Goal: Share content: Share content

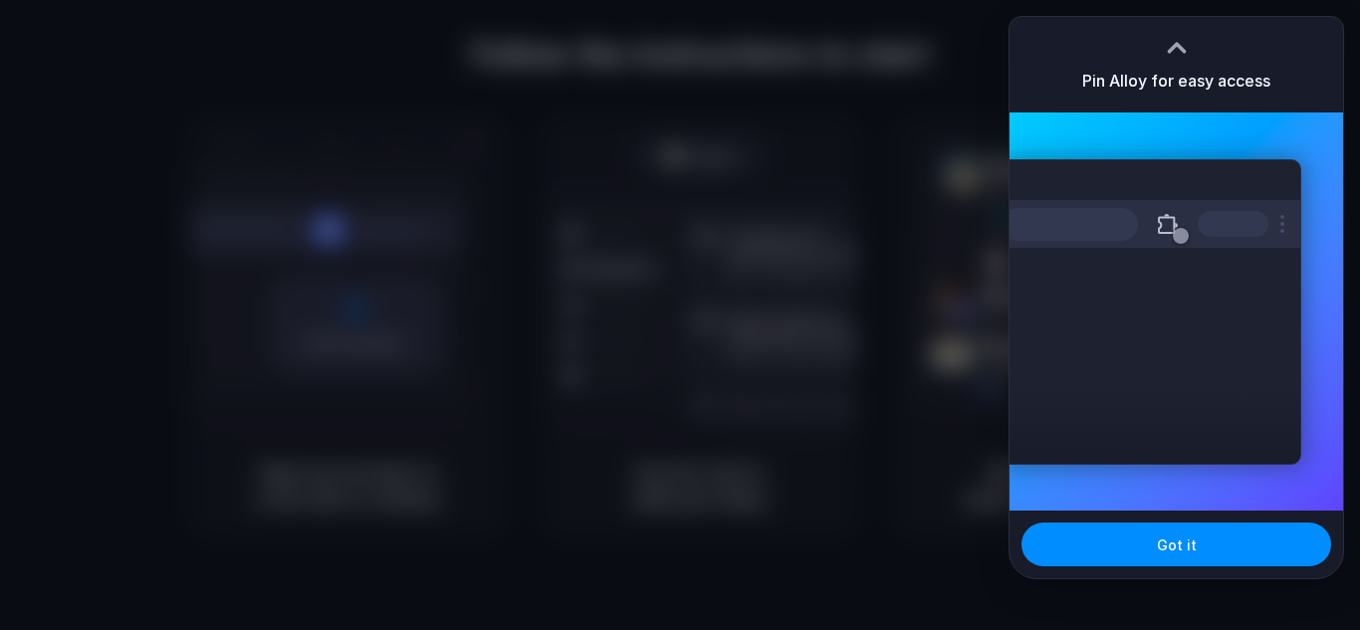
click at [1178, 318] on div "Extensions Alloy · AI Prototyping for..." at bounding box center [1151, 312] width 301 height 306
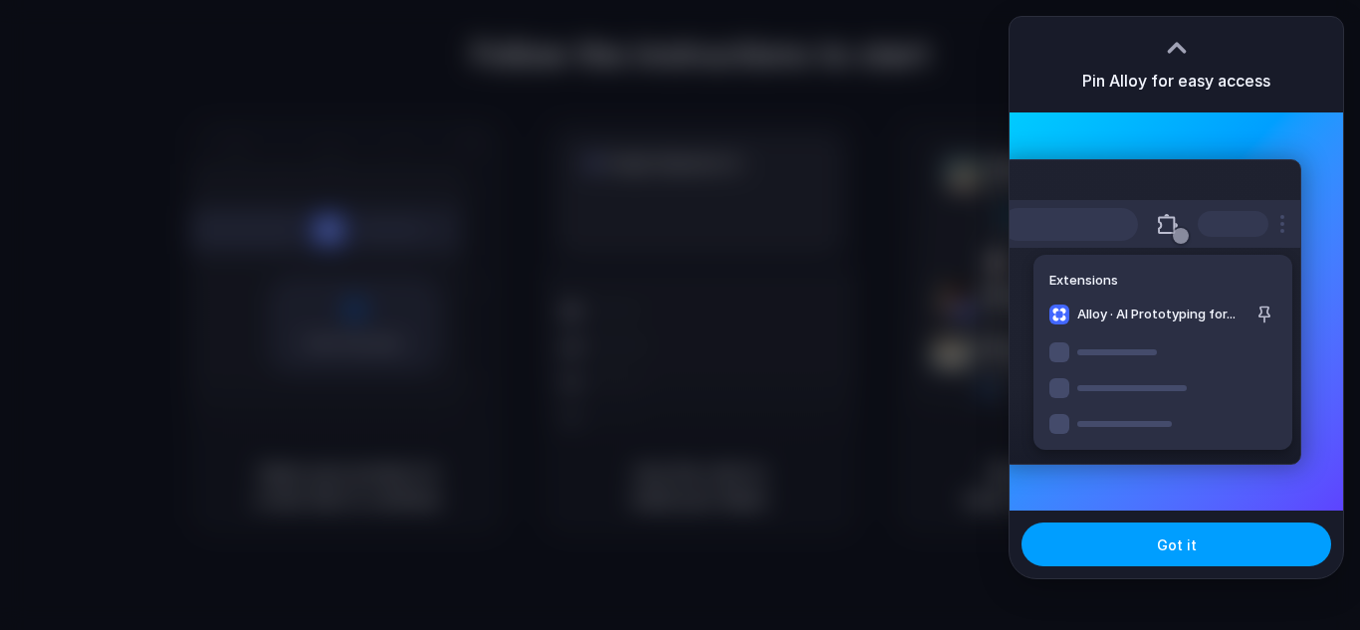
click at [1119, 558] on button "Got it" at bounding box center [1177, 545] width 310 height 44
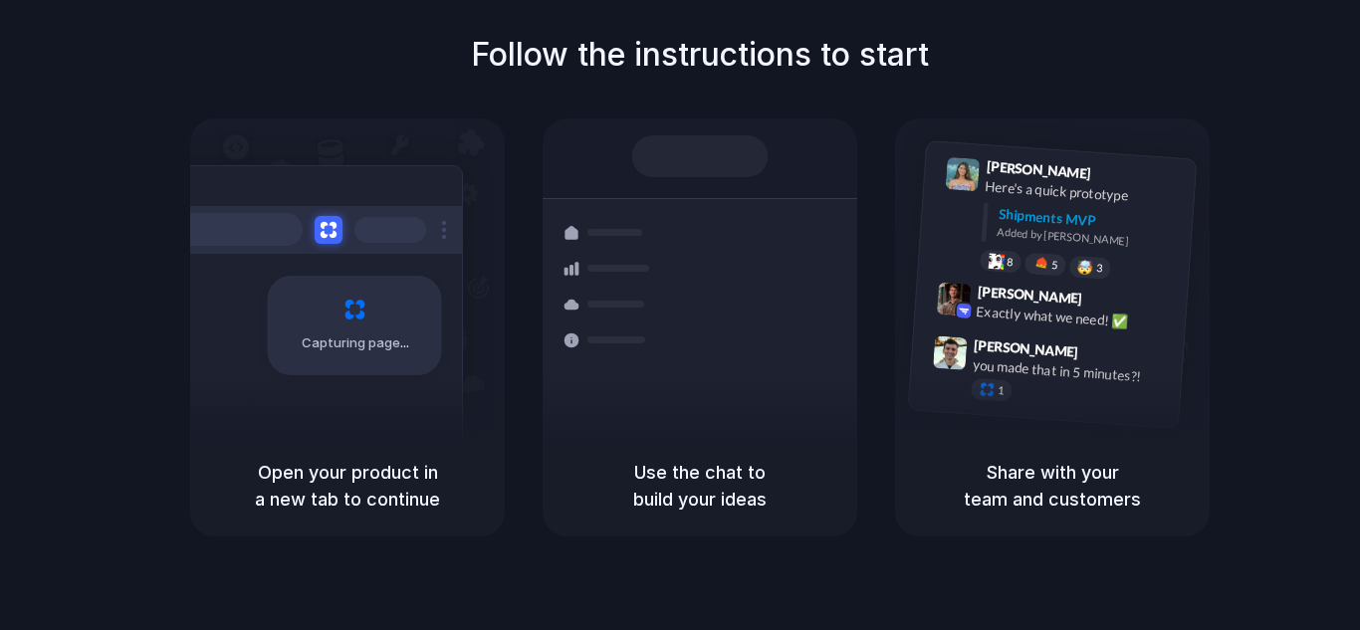
click at [150, 55] on div "Follow the instructions to start Capturing page Open your product in a new tab …" at bounding box center [700, 284] width 1360 height 506
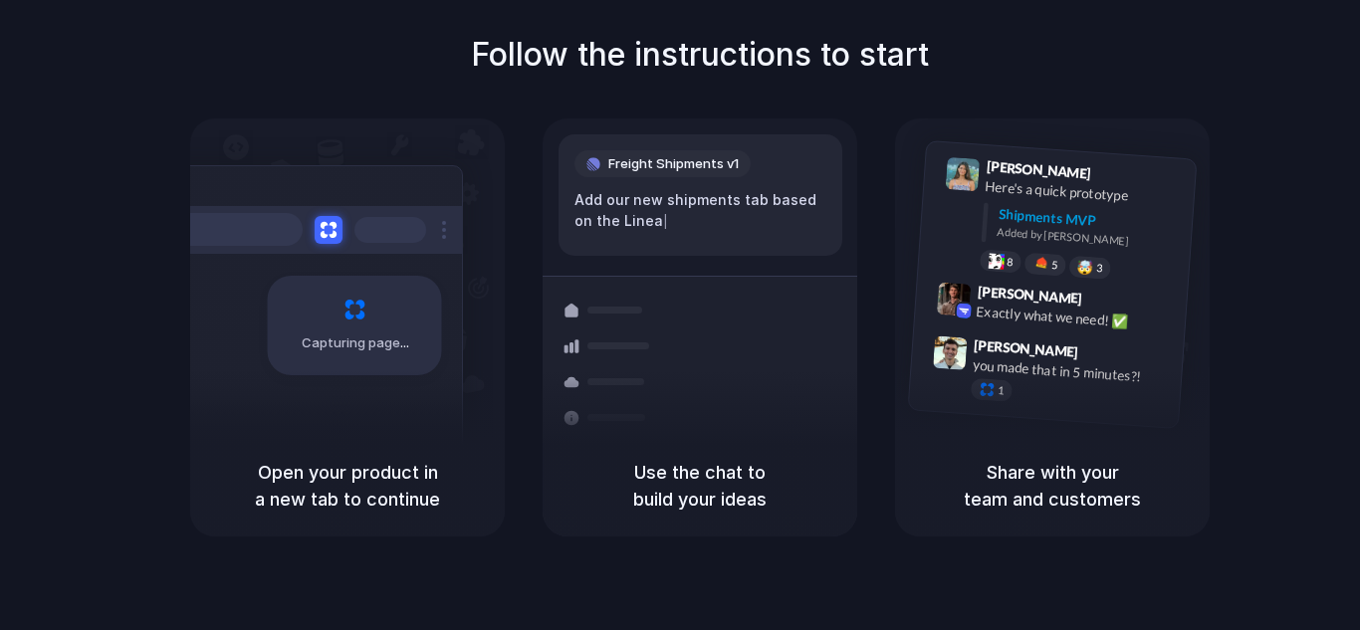
click at [131, 263] on div "Follow the instructions to start Capturing page Open your product in a new tab …" at bounding box center [700, 284] width 1360 height 506
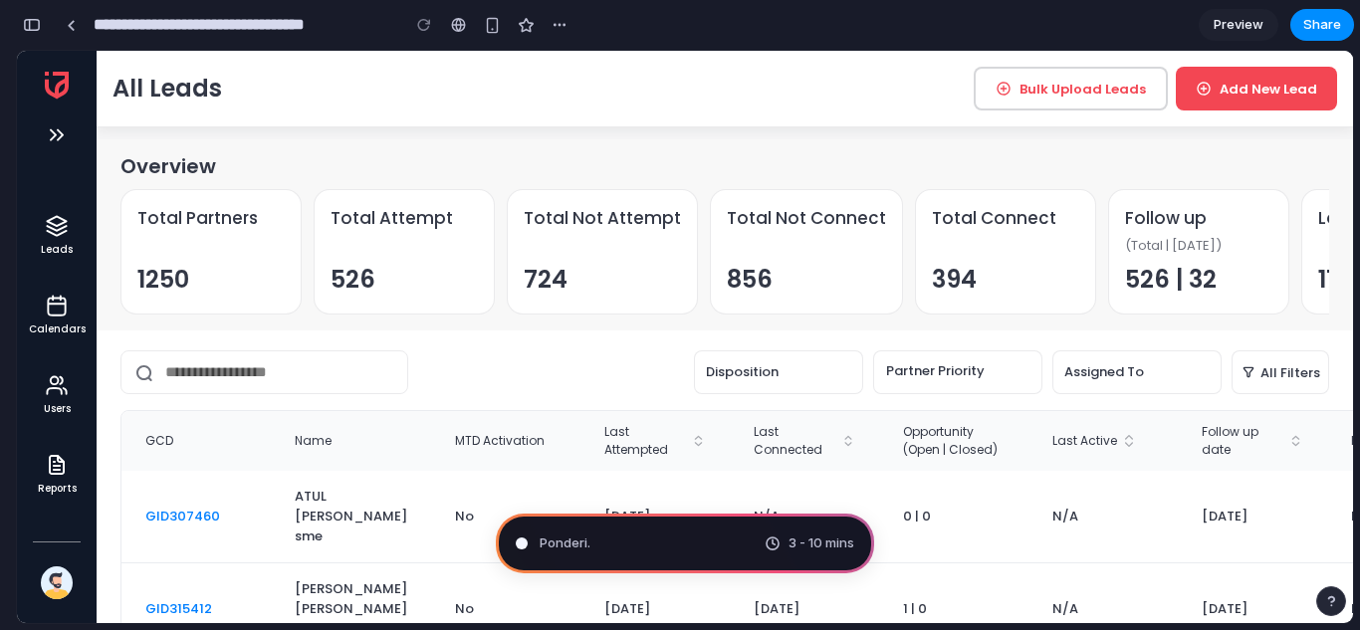
type input "**********"
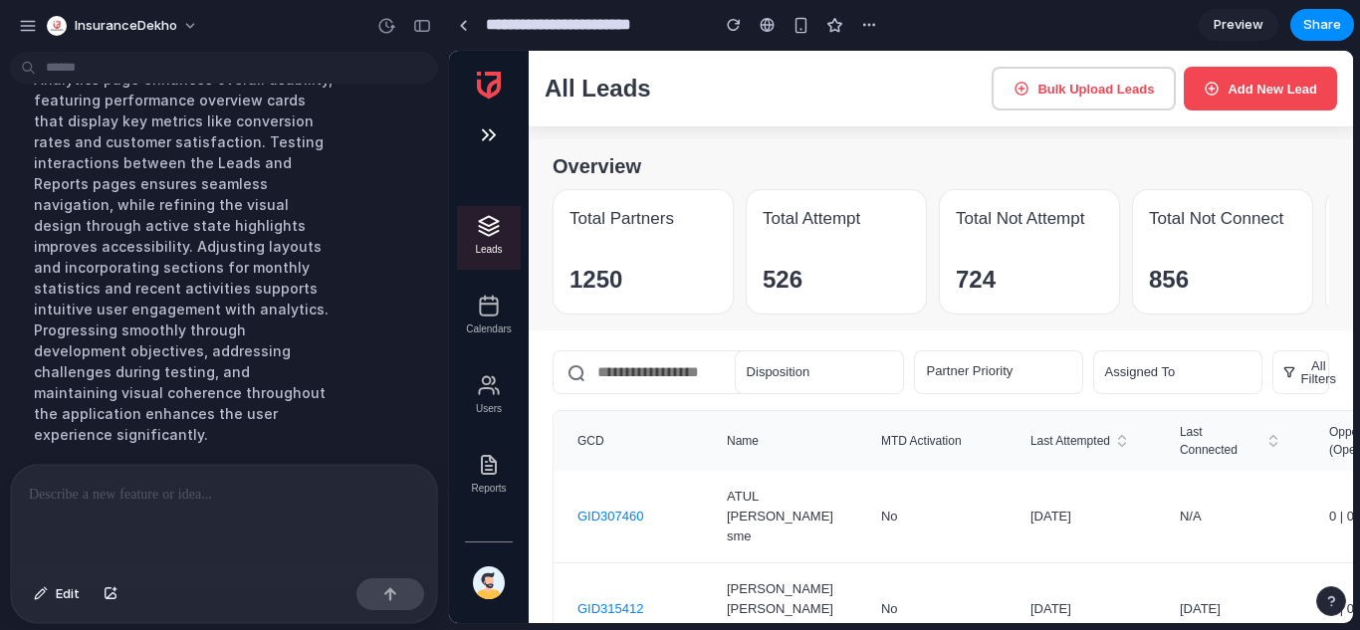
click at [493, 470] on img at bounding box center [489, 465] width 24 height 24
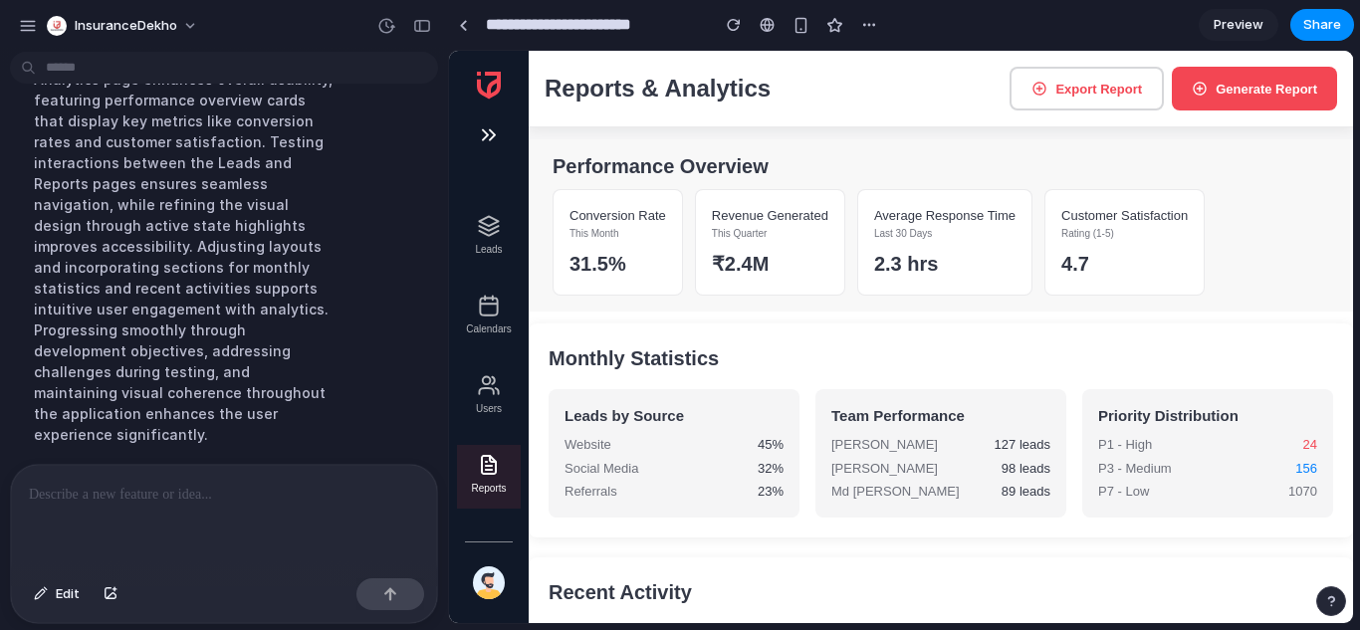
click at [494, 397] on li "Users" at bounding box center [489, 397] width 64 height 64
click at [490, 320] on li "Calendars" at bounding box center [489, 318] width 64 height 64
drag, startPoint x: 500, startPoint y: 200, endPoint x: 490, endPoint y: 225, distance: 26.8
click at [490, 225] on div "Leads Calendars Users Reports" at bounding box center [489, 285] width 80 height 468
click at [490, 225] on img at bounding box center [489, 226] width 24 height 24
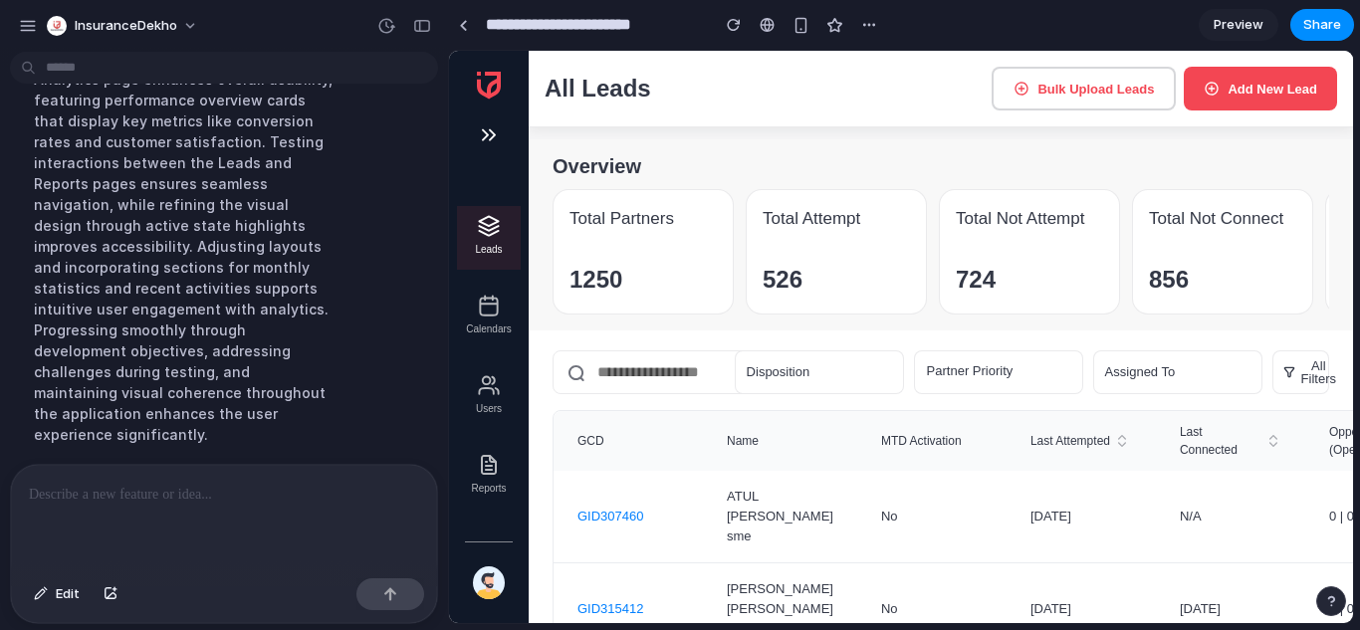
click at [485, 477] on li "Reports" at bounding box center [489, 477] width 64 height 64
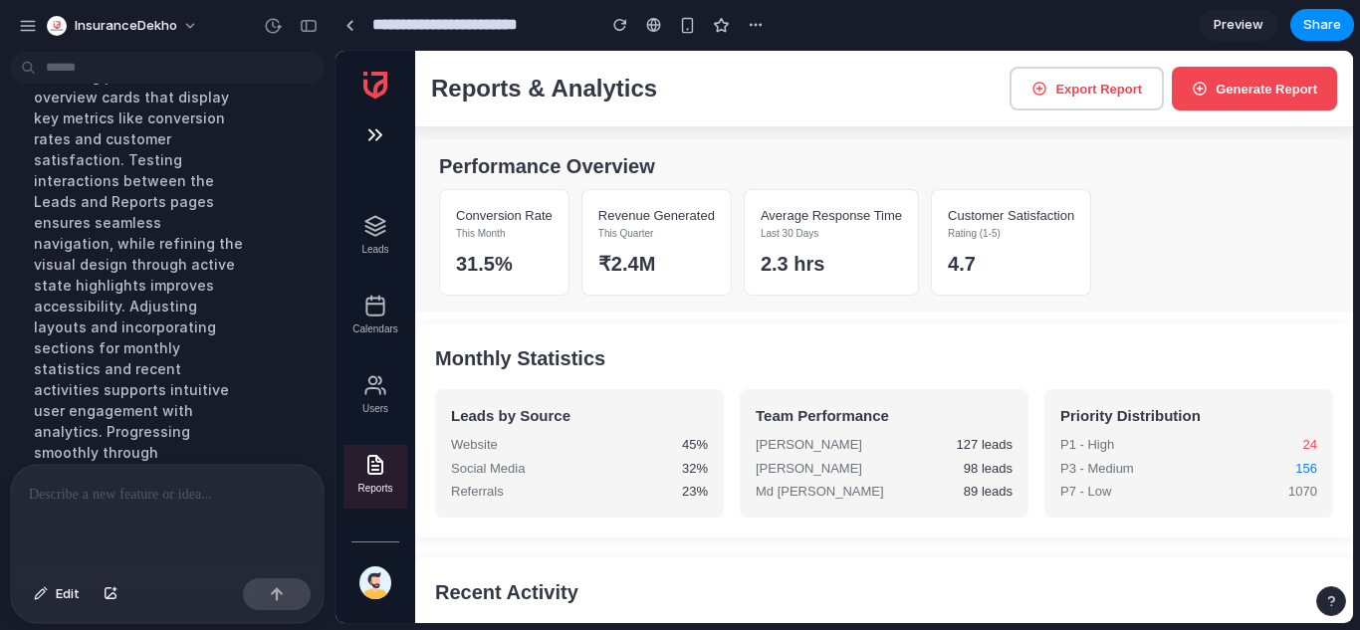
scroll to position [688, 0]
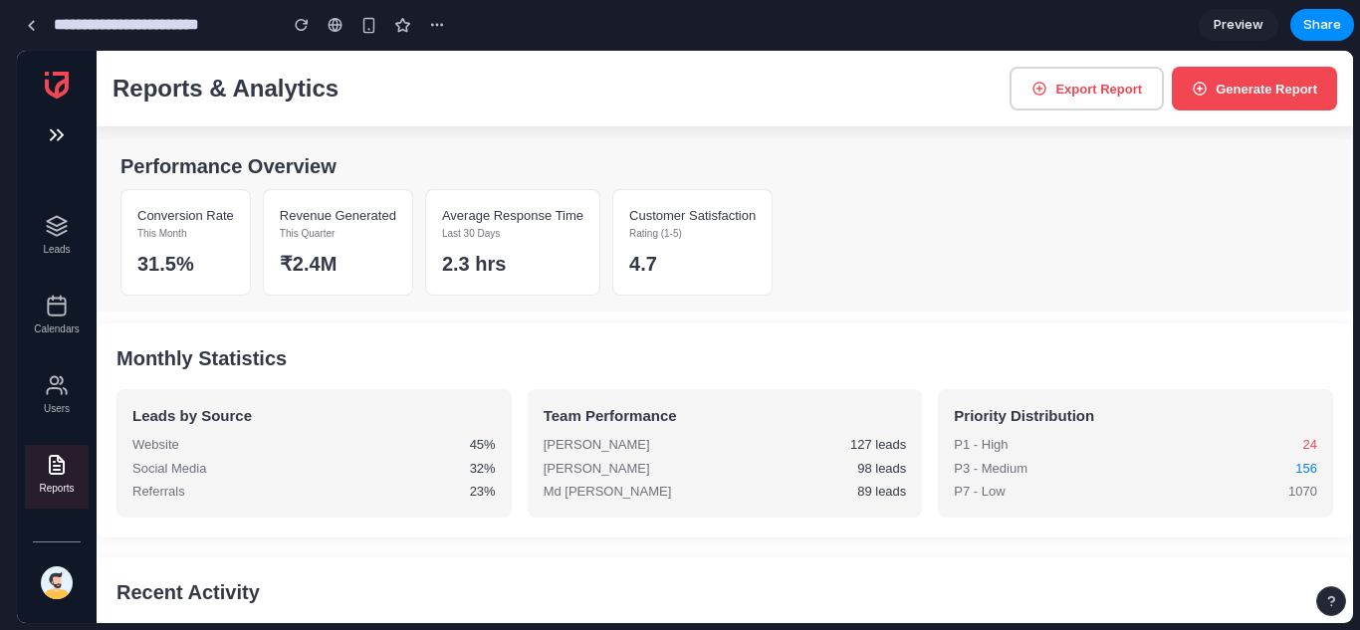
drag, startPoint x: 446, startPoint y: 320, endPoint x: 0, endPoint y: 380, distance: 450.3
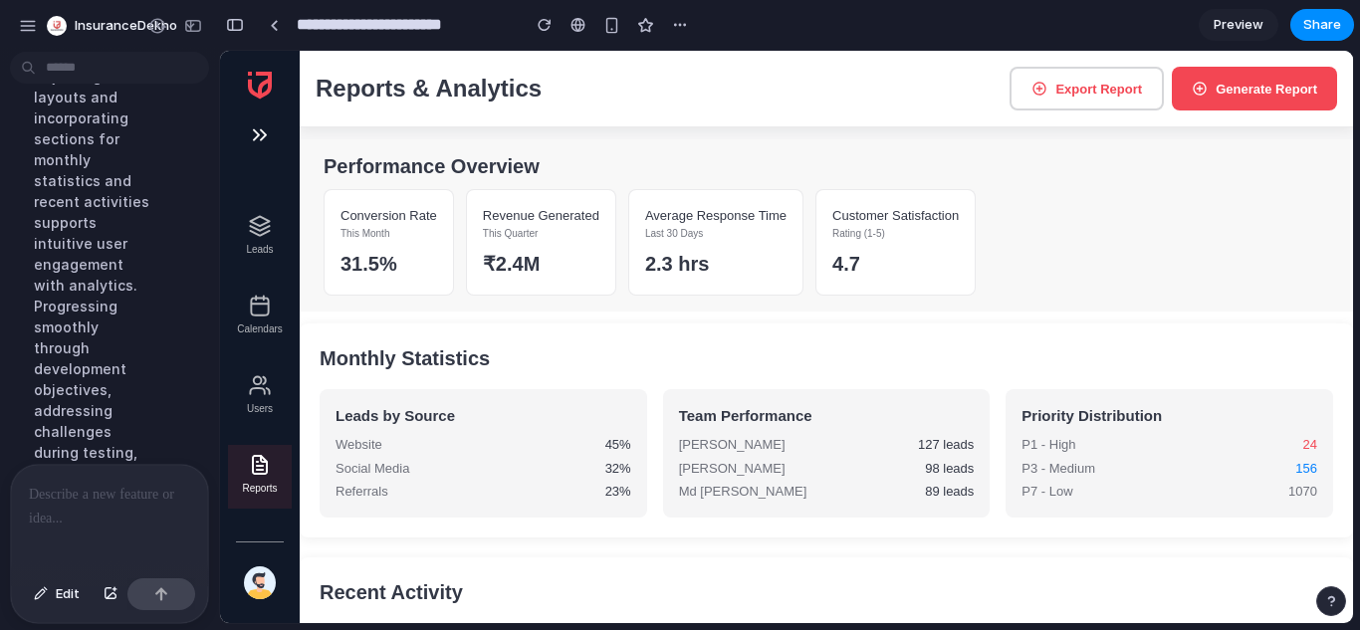
scroll to position [1689, 0]
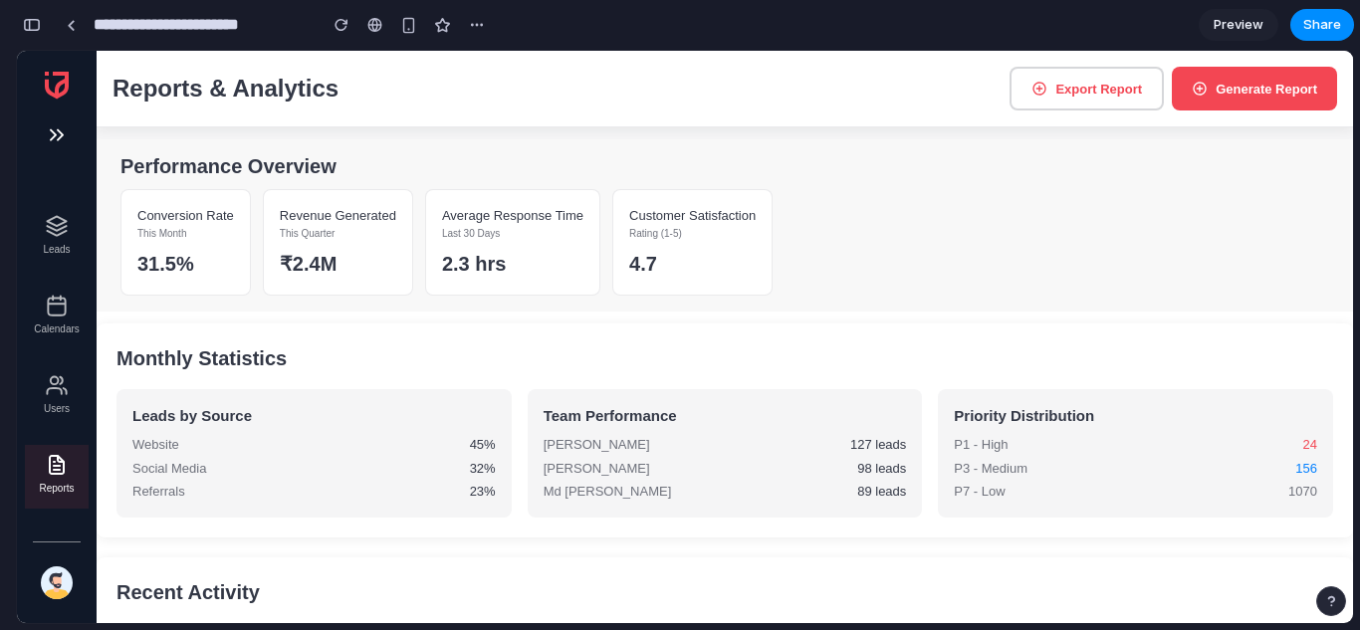
click at [225, 227] on p "This Month" at bounding box center [185, 233] width 97 height 15
click at [336, 261] on h5 "₹2.4M" at bounding box center [338, 264] width 117 height 30
click at [566, 260] on h5 "2.3 hrs" at bounding box center [512, 264] width 141 height 30
click at [708, 253] on h5 "4.7" at bounding box center [692, 264] width 126 height 30
click at [1067, 92] on button "Export Report" at bounding box center [1087, 89] width 154 height 44
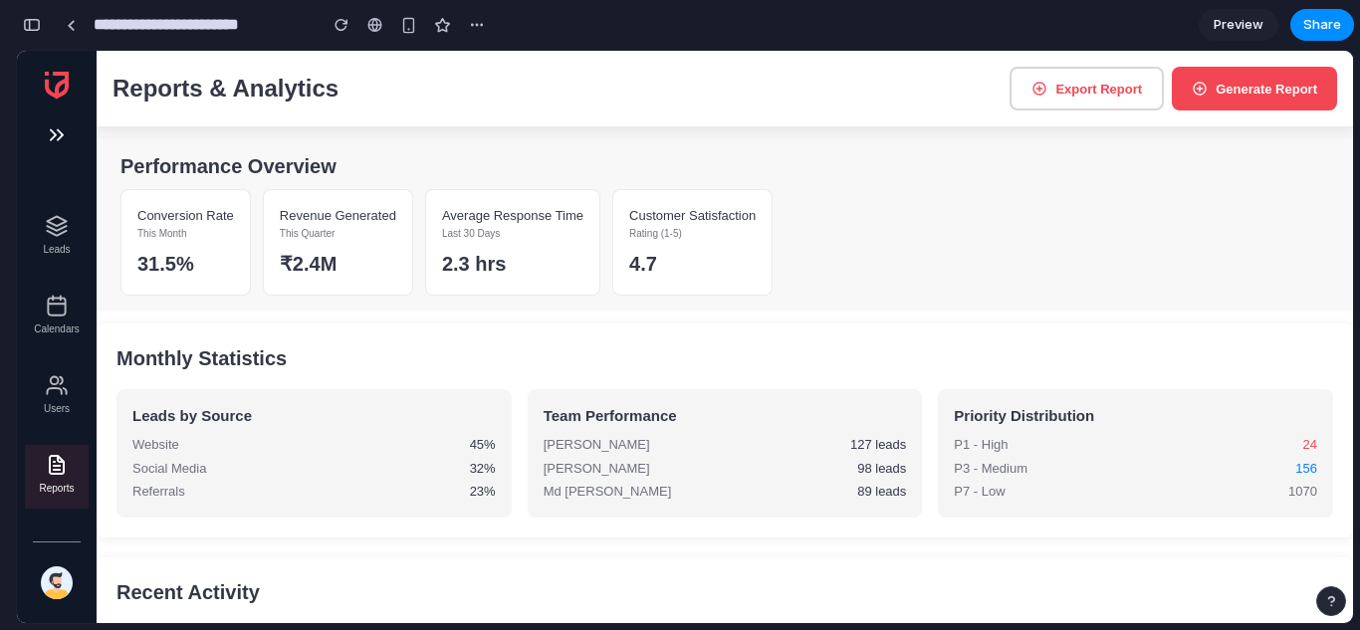
click at [1198, 97] on button "Generate Report" at bounding box center [1254, 89] width 165 height 44
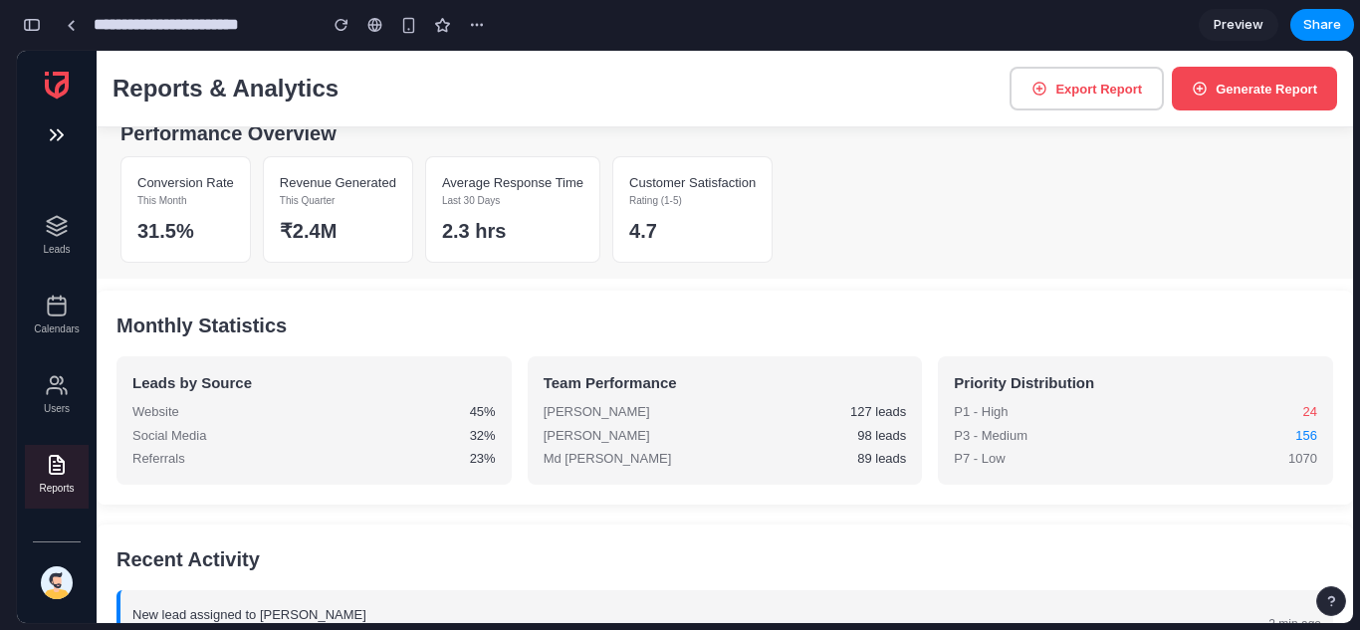
scroll to position [18, 0]
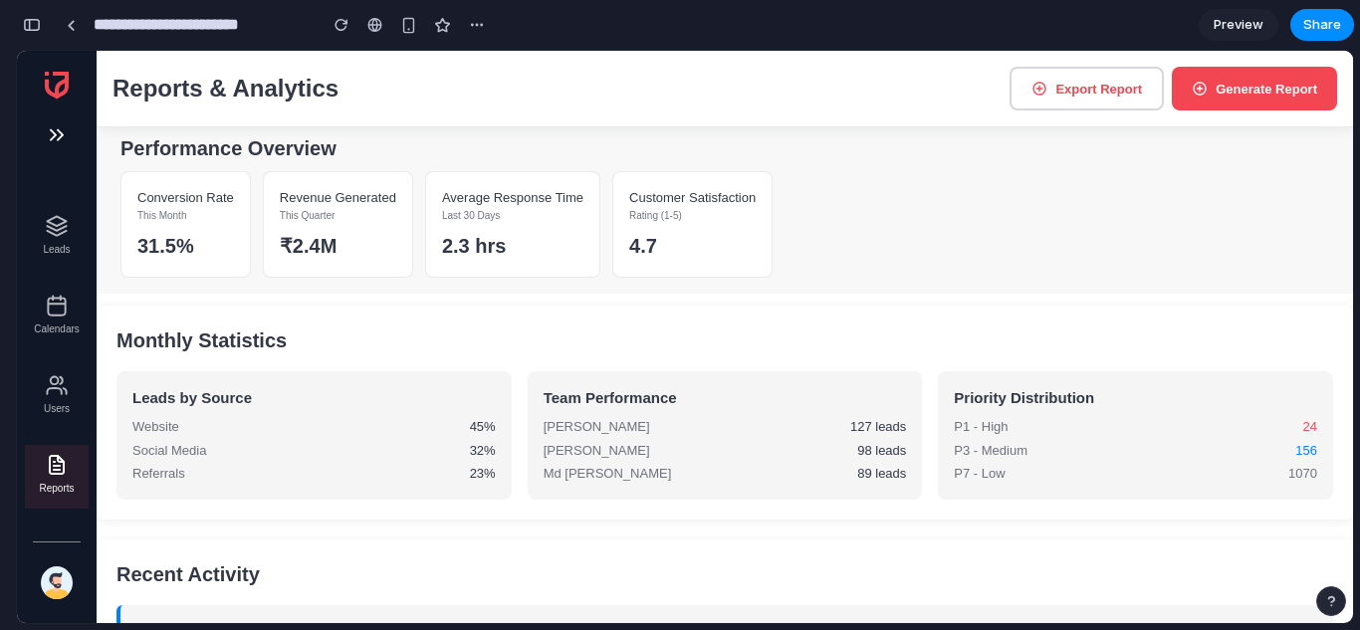
click at [53, 227] on img at bounding box center [57, 226] width 24 height 24
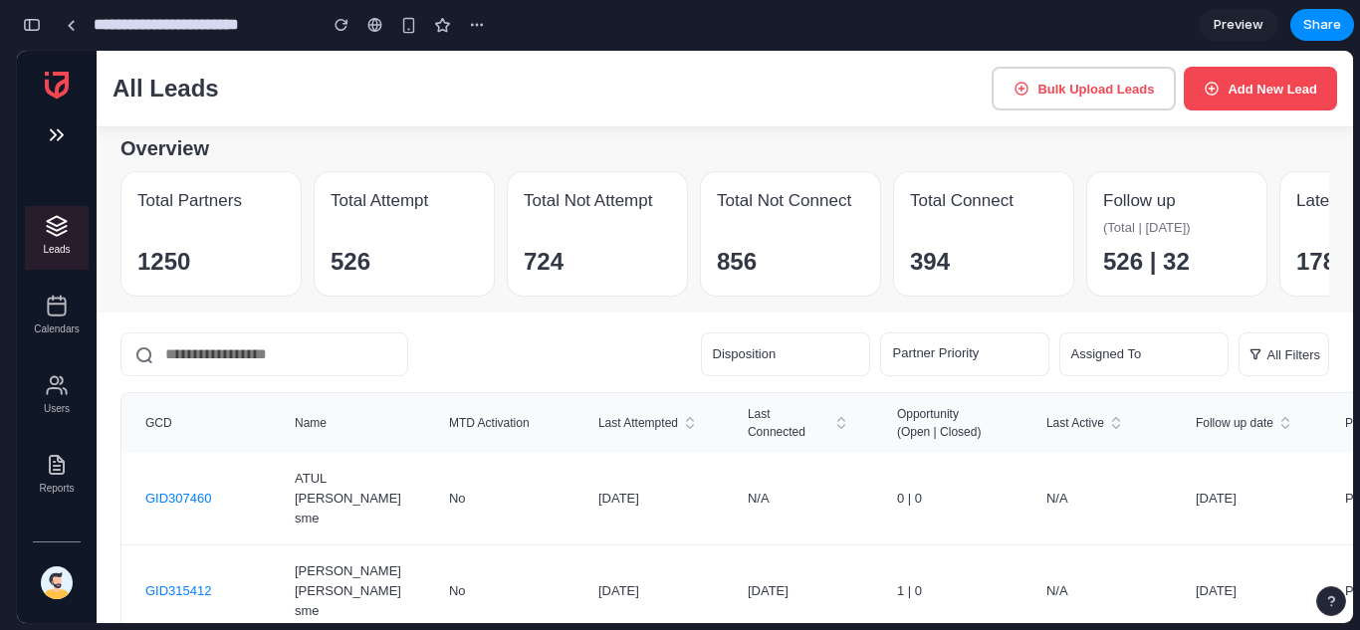
click at [54, 482] on li "Reports" at bounding box center [57, 477] width 64 height 64
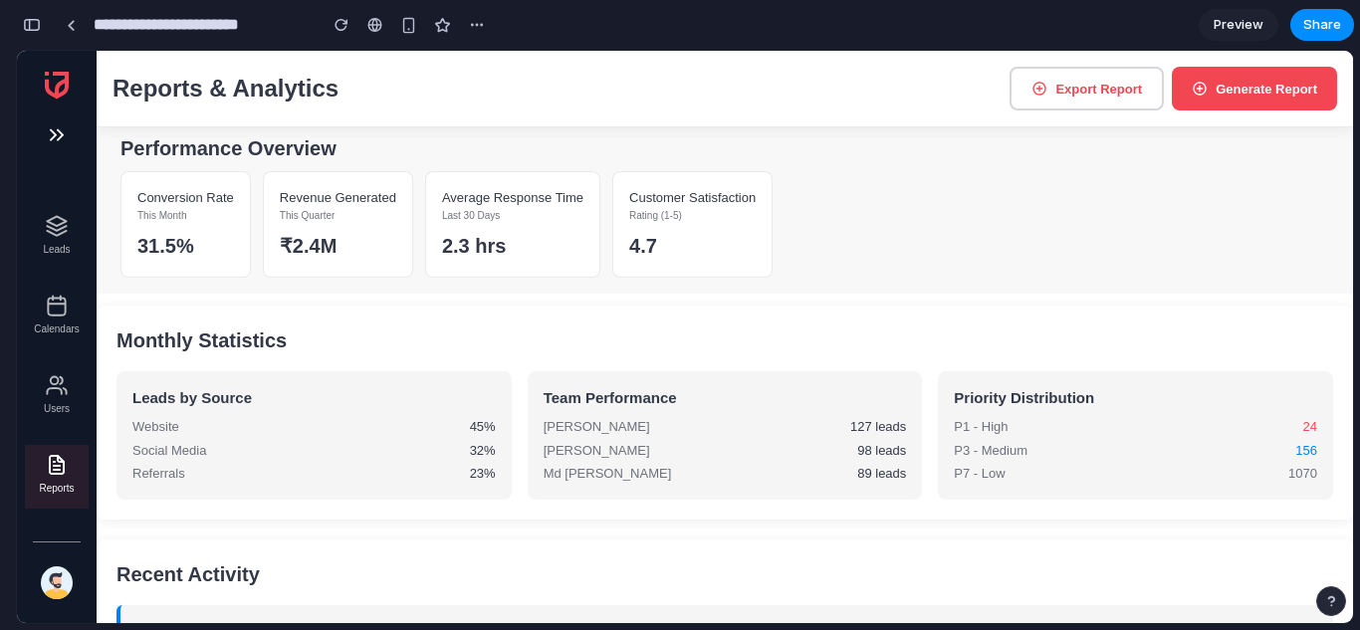
click at [63, 238] on li "Leads" at bounding box center [57, 238] width 64 height 64
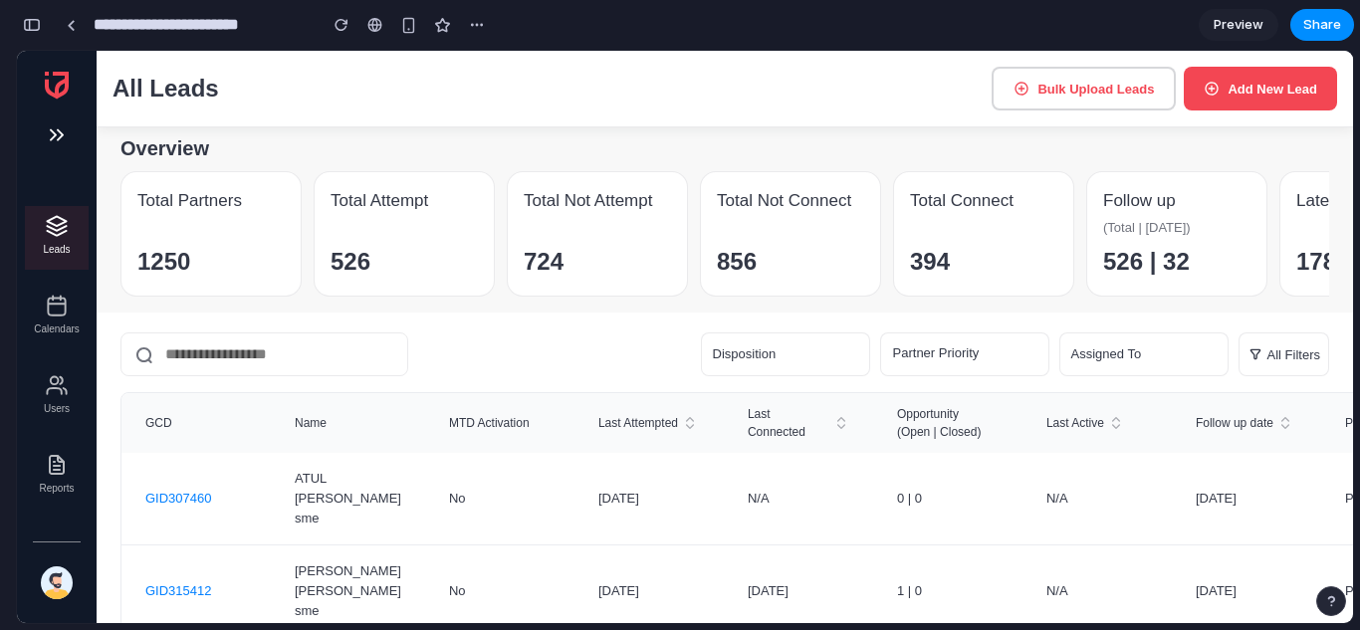
click at [64, 481] on li "Reports" at bounding box center [57, 477] width 64 height 64
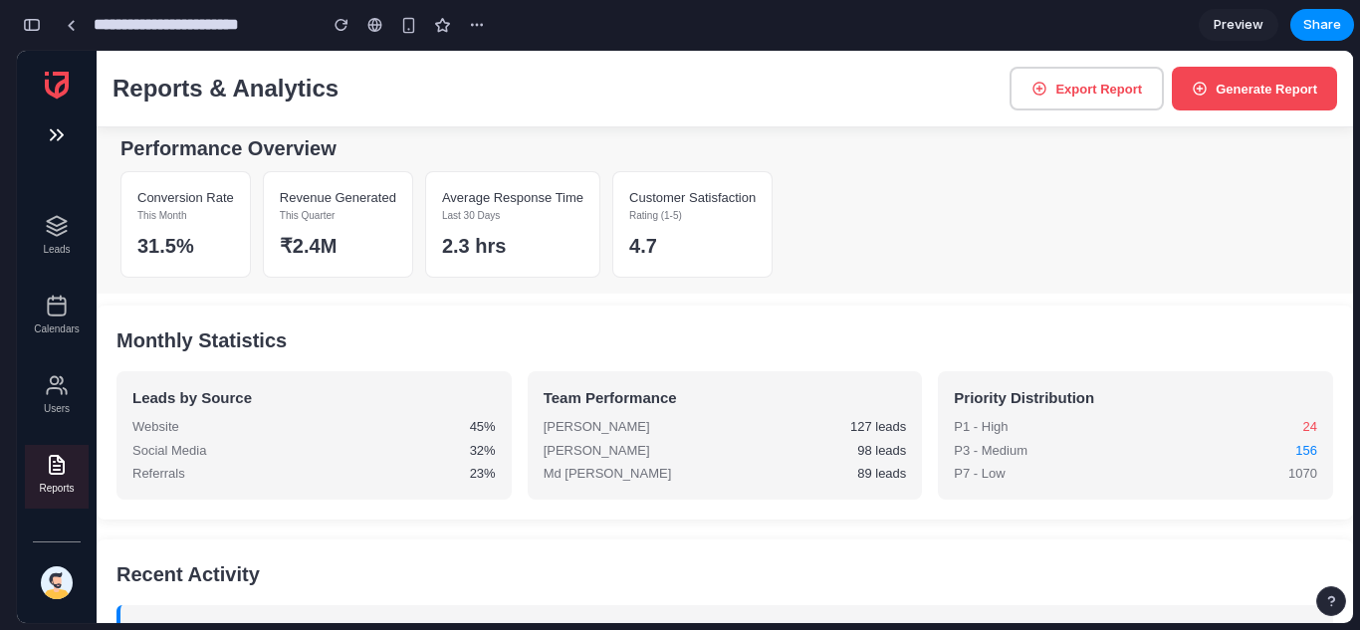
click at [59, 320] on li "Calendars" at bounding box center [57, 318] width 64 height 64
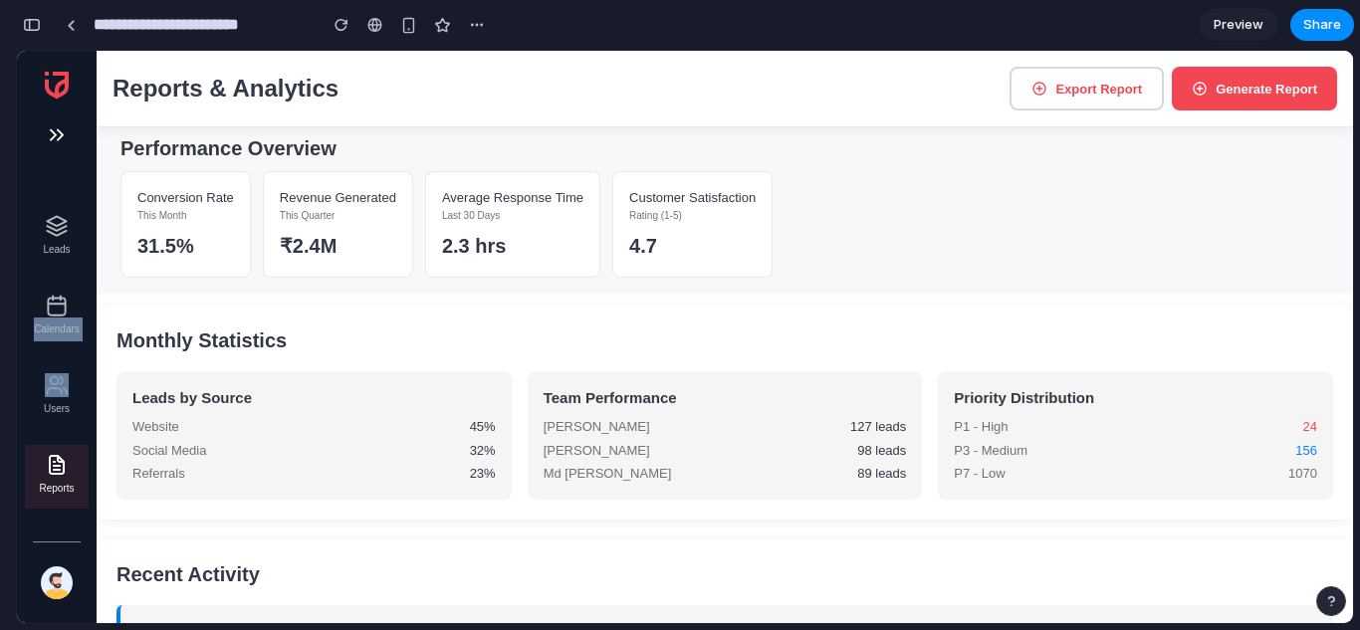
click at [59, 320] on li "Calendars" at bounding box center [57, 318] width 64 height 64
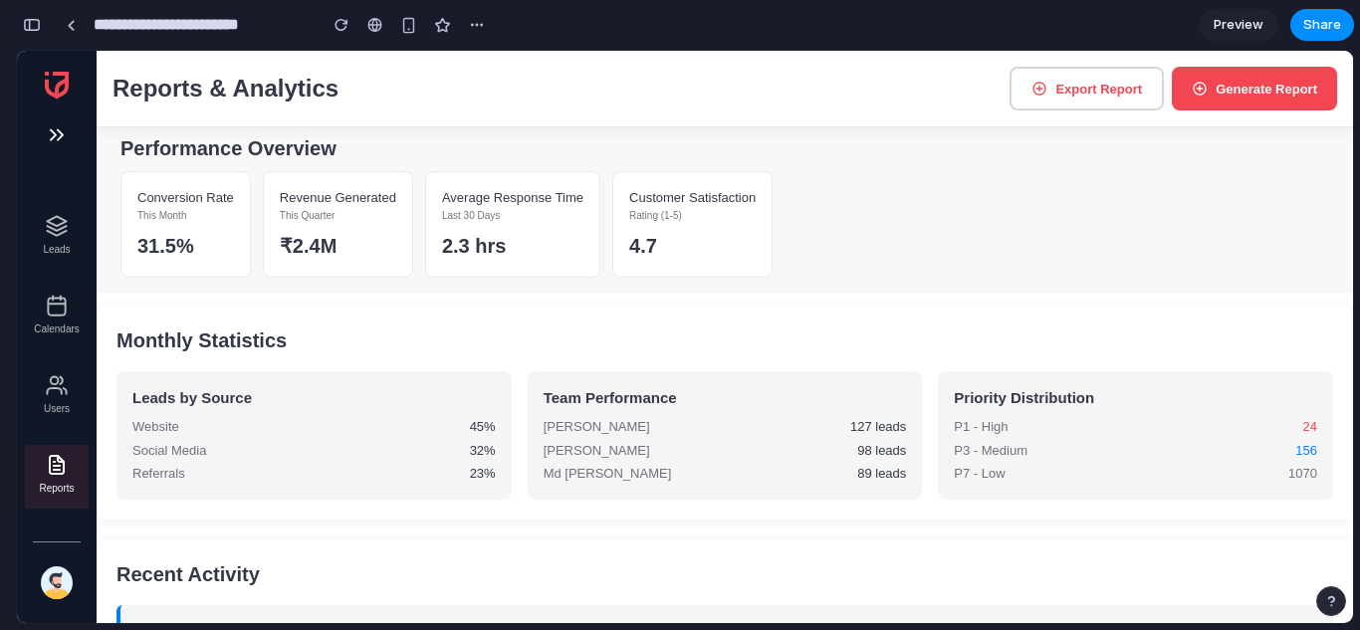
click at [171, 316] on div "Monthly Statistics Leads by Source Website 45% Social Media 32% Referrals 23% T…" at bounding box center [725, 413] width 1257 height 214
click at [1328, 19] on span "Share" at bounding box center [1323, 25] width 38 height 20
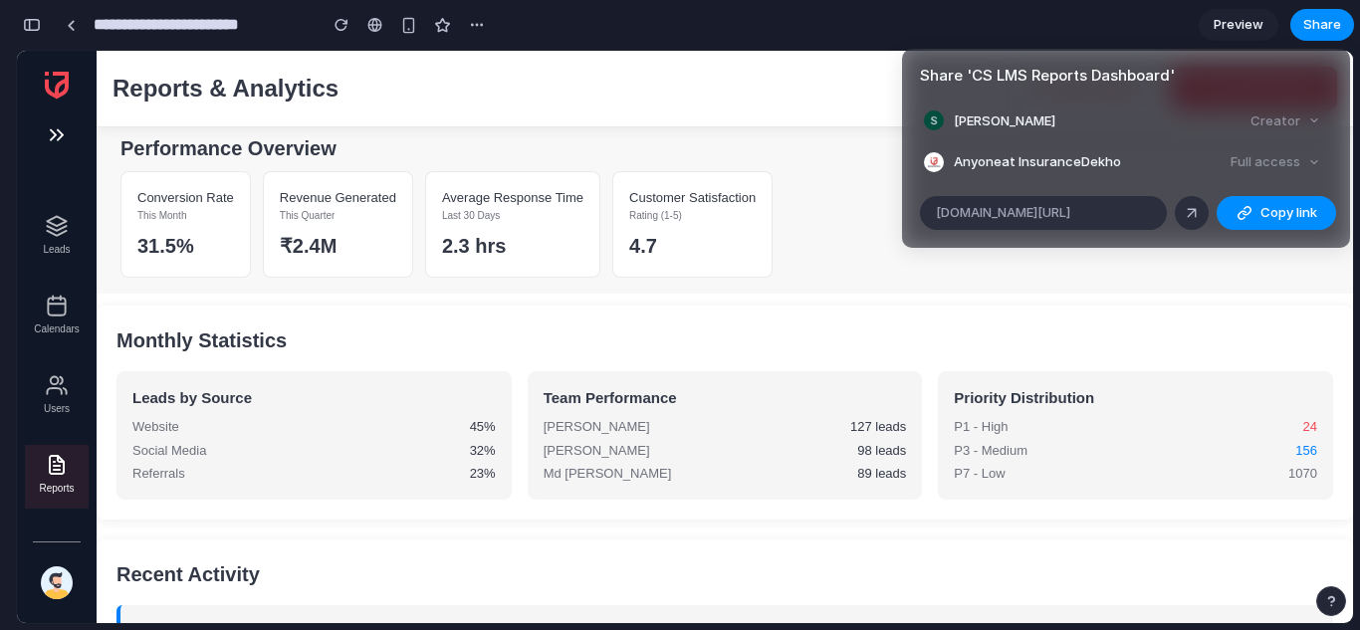
click at [1305, 123] on div "Creator" at bounding box center [1286, 122] width 86 height 28
click at [1316, 118] on div "Creator" at bounding box center [1286, 122] width 86 height 28
click at [1285, 160] on div "Full access" at bounding box center [1276, 162] width 106 height 28
click at [1309, 160] on div "Full access" at bounding box center [1276, 162] width 106 height 28
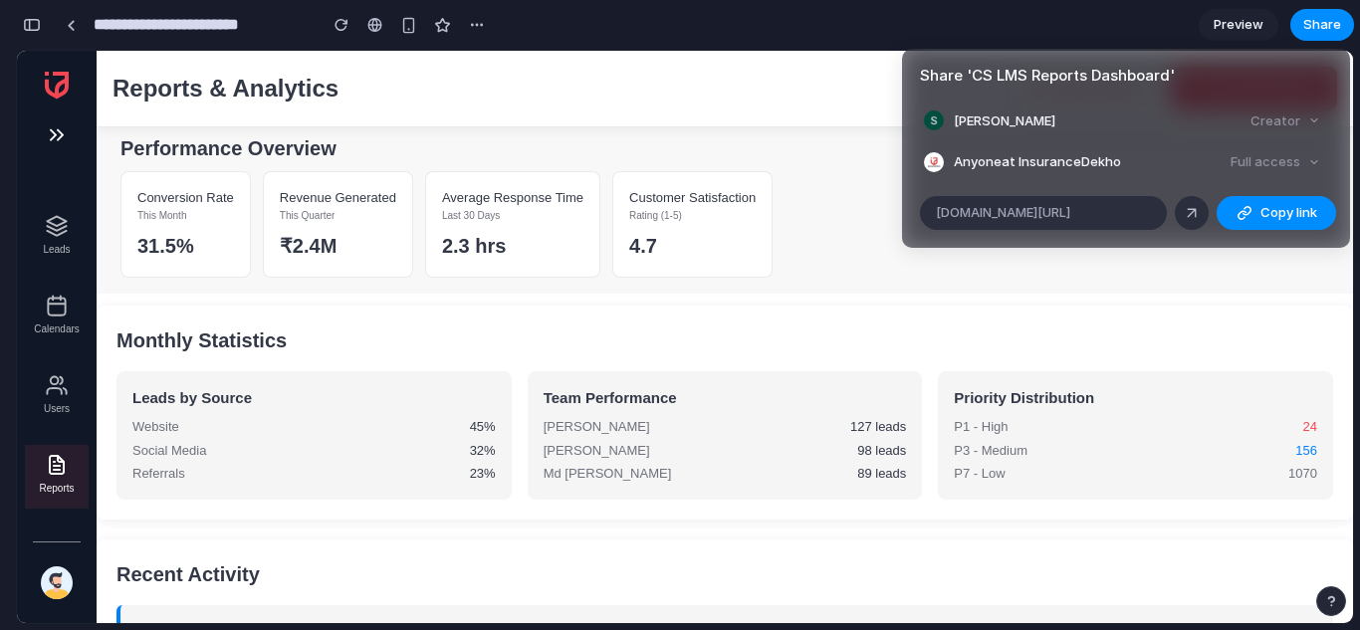
click at [1309, 160] on div "Full access" at bounding box center [1276, 162] width 106 height 28
click at [1275, 221] on span "Copy link" at bounding box center [1289, 213] width 57 height 20
